Goal: Task Accomplishment & Management: Complete application form

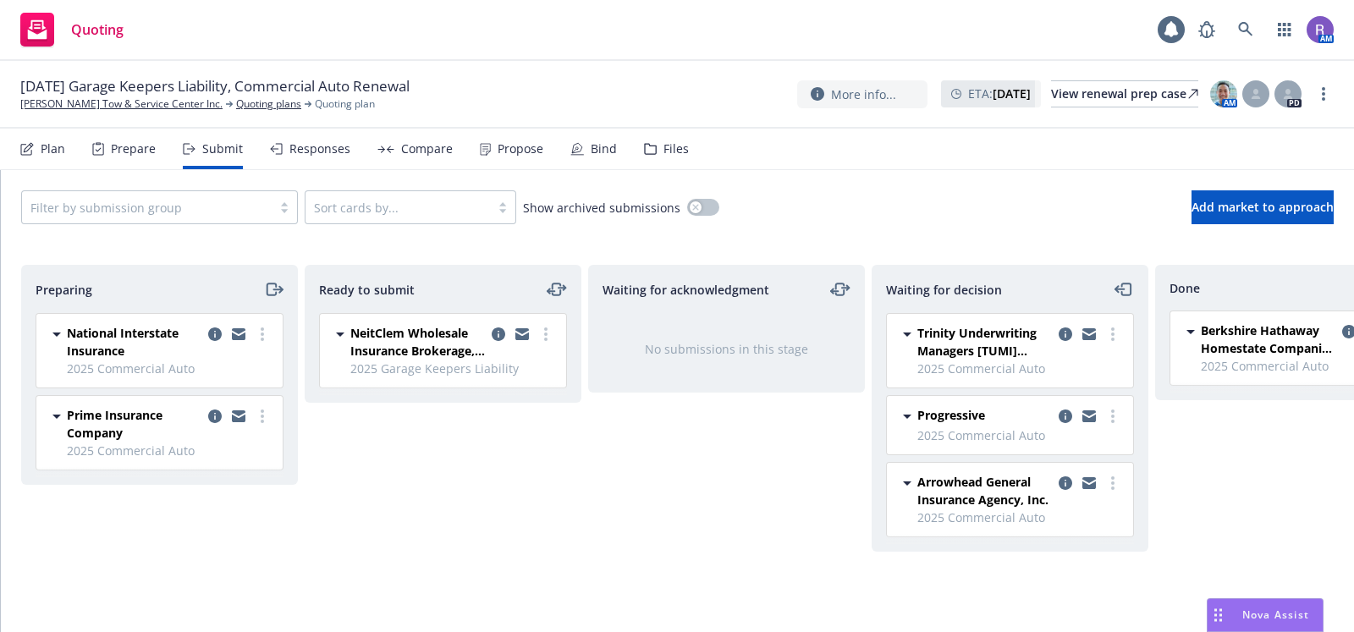
click at [558, 543] on div "Ready to submit NeitClem Wholesale Insurance Brokerage, Inc. 2025 Garage Keeper…" at bounding box center [443, 431] width 277 height 332
